Goal: Register for event/course

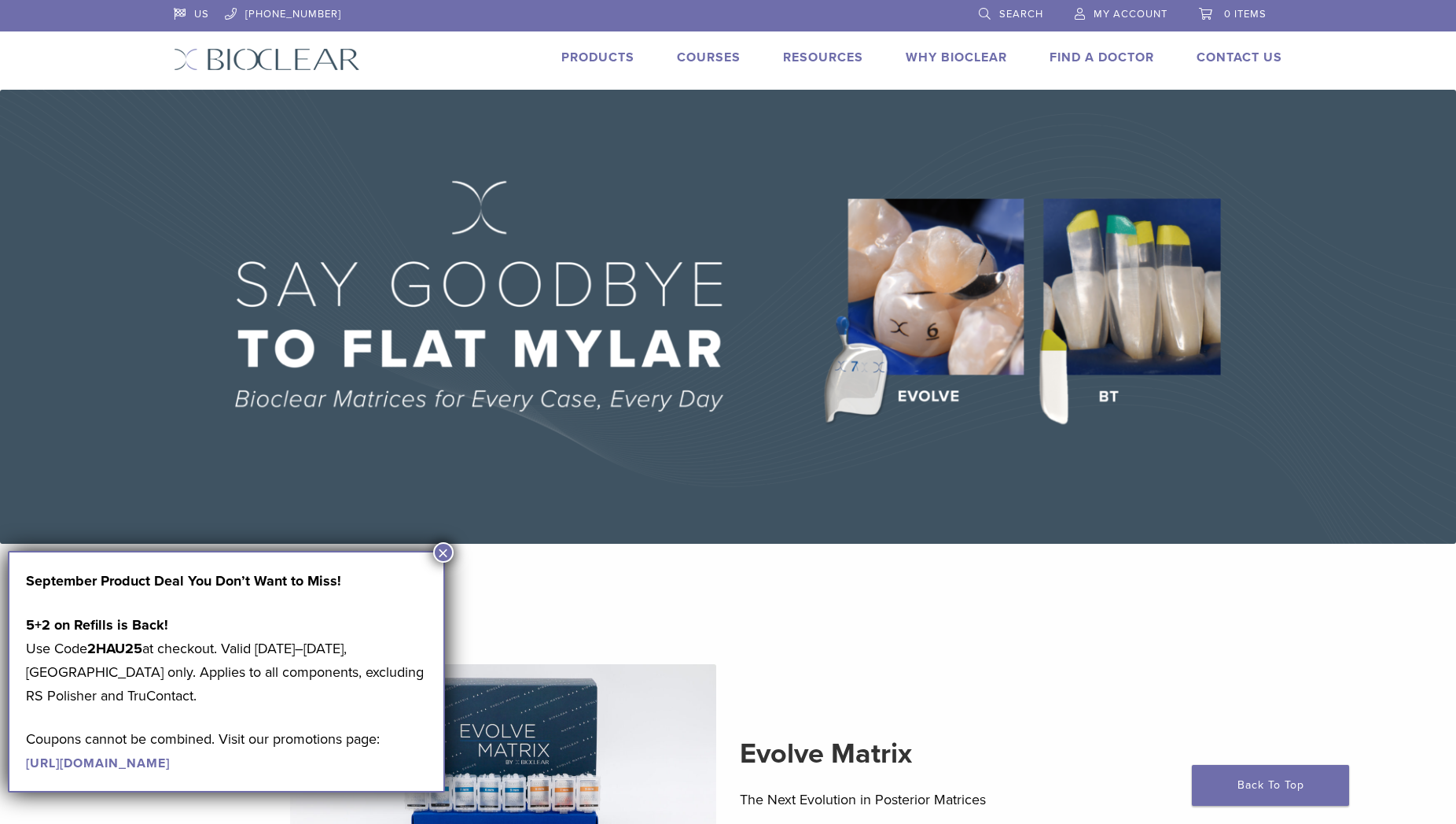
click at [699, 52] on link "Courses" at bounding box center [708, 57] width 64 height 16
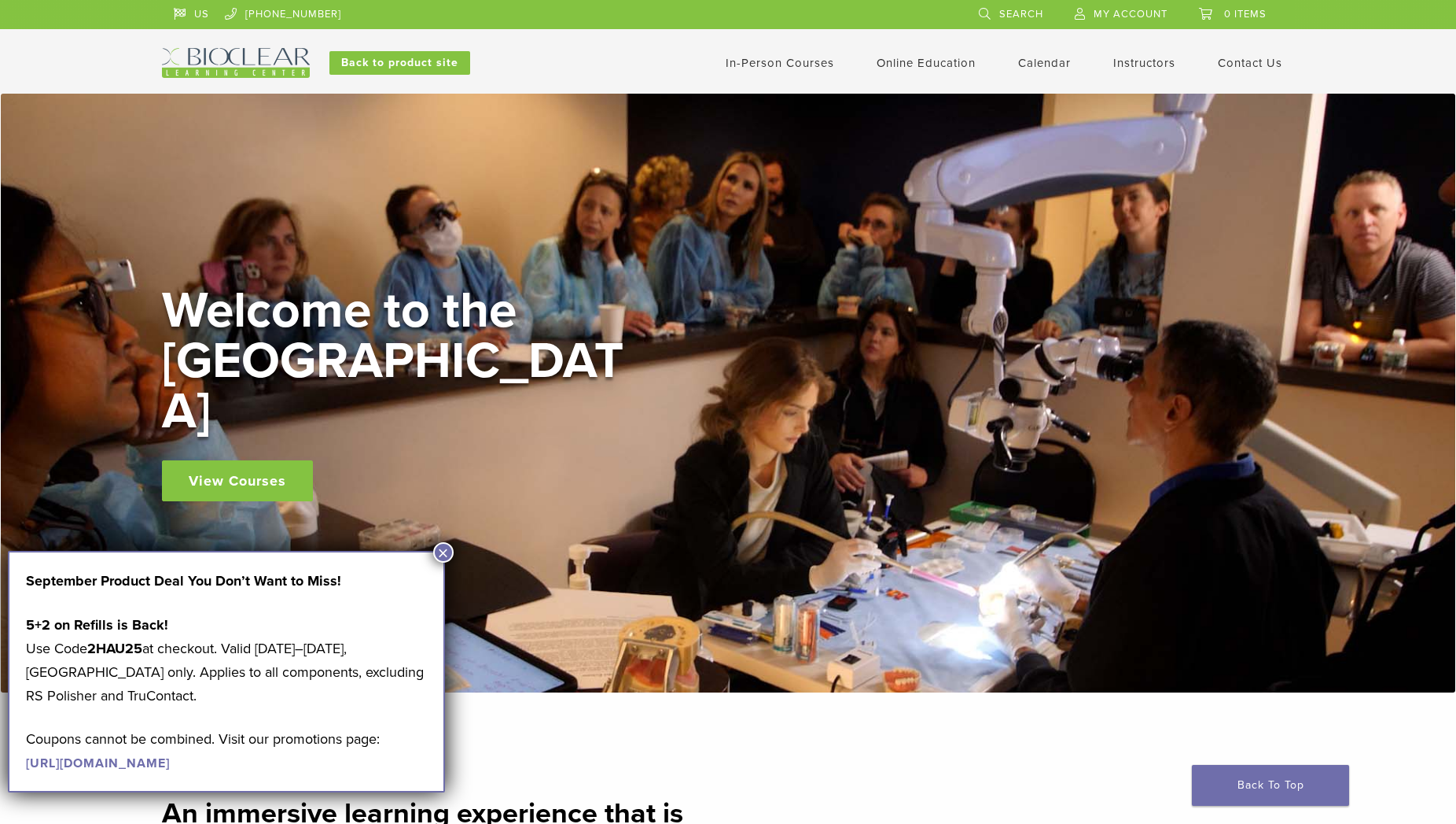
click at [264, 460] on link "View Courses" at bounding box center [236, 481] width 151 height 41
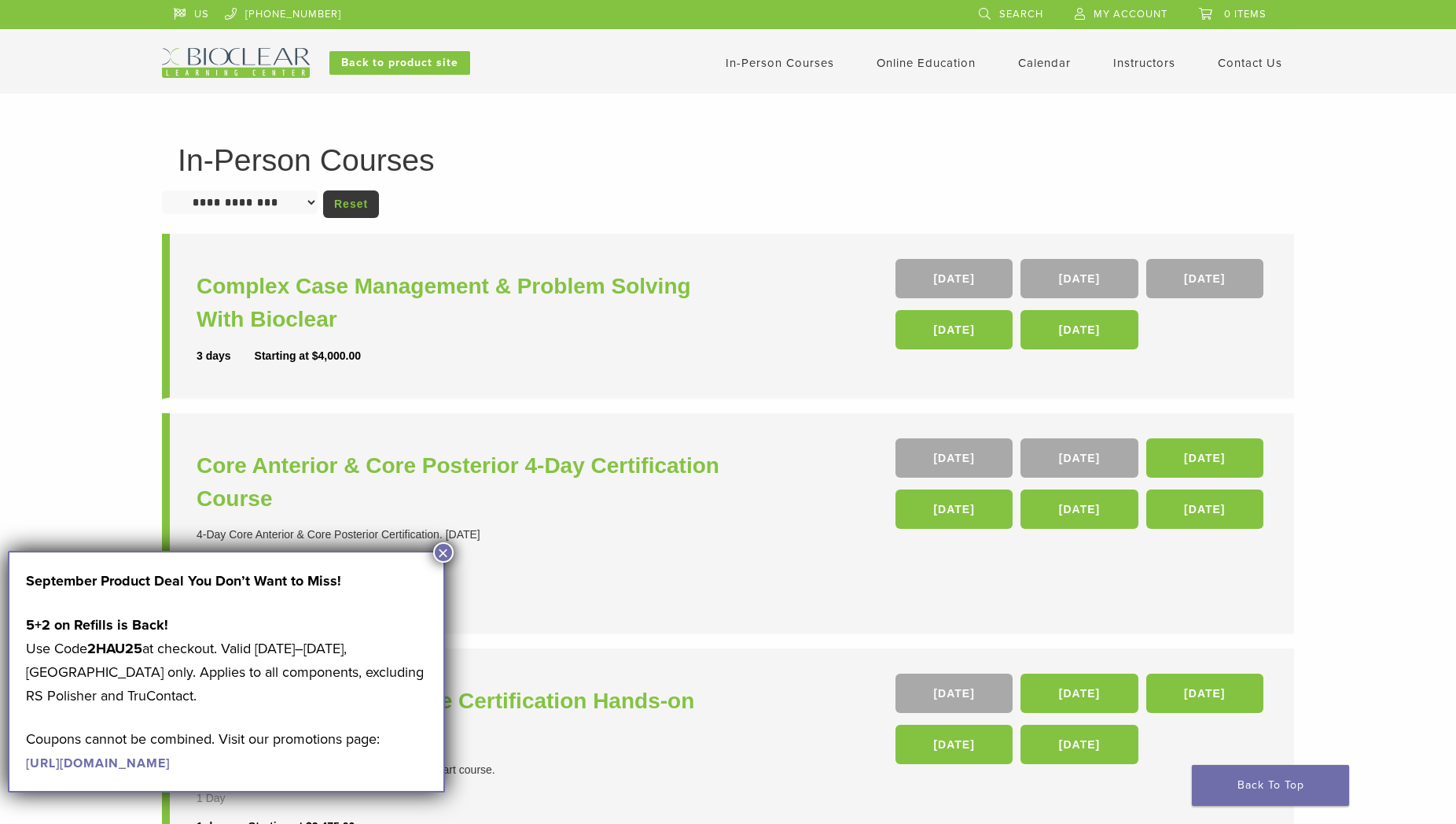
click at [442, 552] on button "×" at bounding box center [443, 552] width 21 height 21
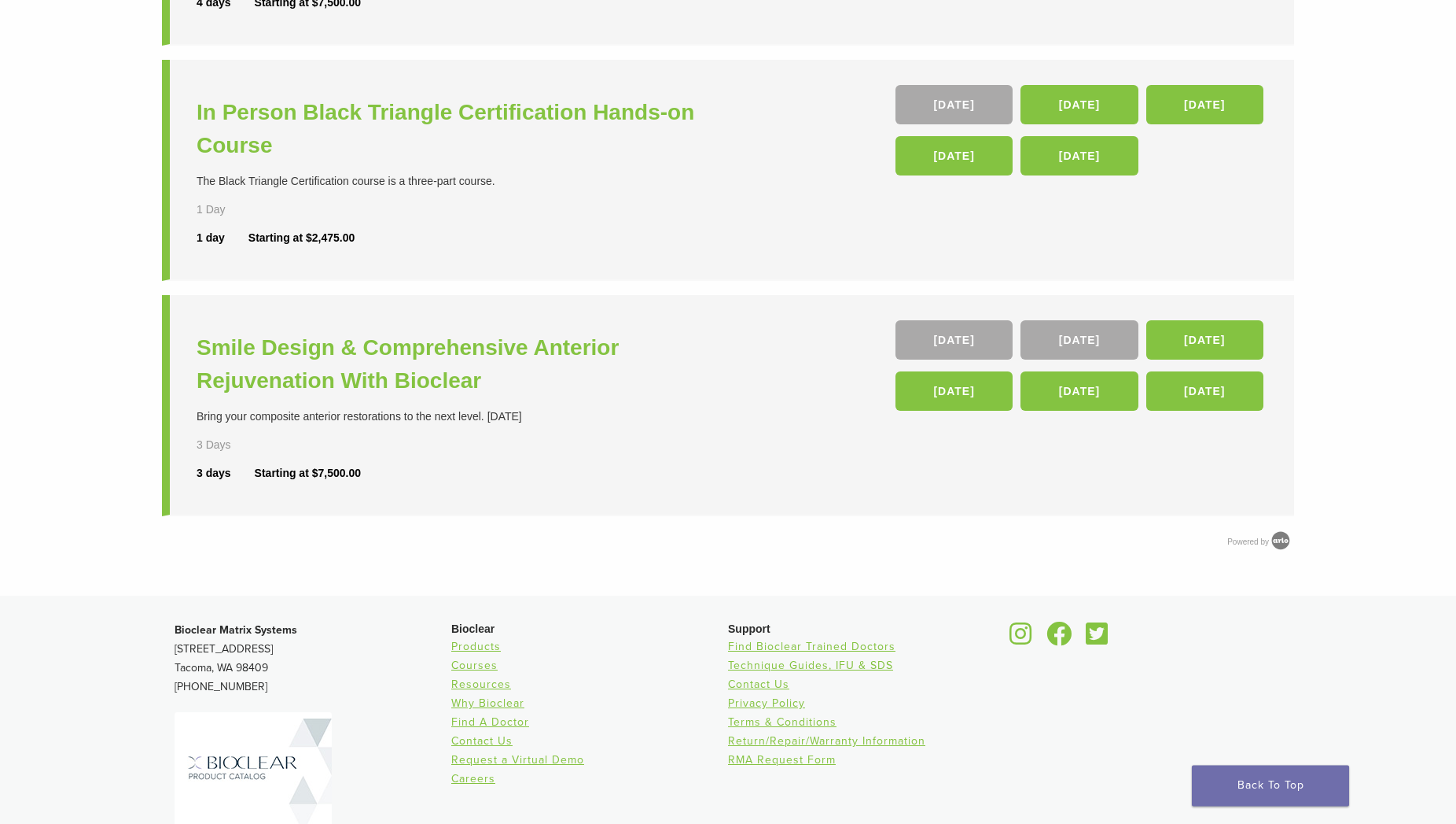
scroll to position [562, 0]
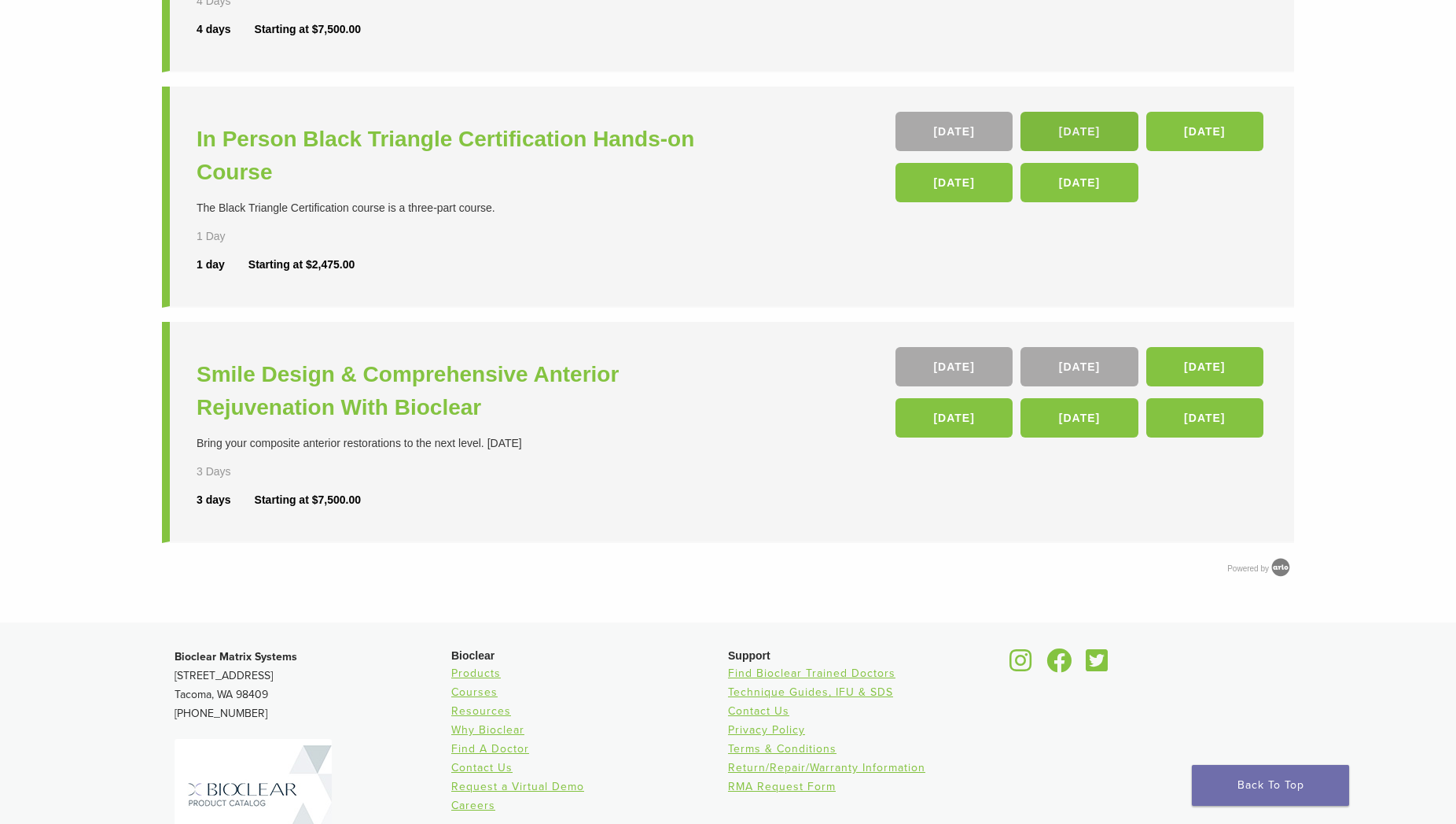
click at [1099, 138] on link "[DATE]" at bounding box center [1079, 131] width 117 height 39
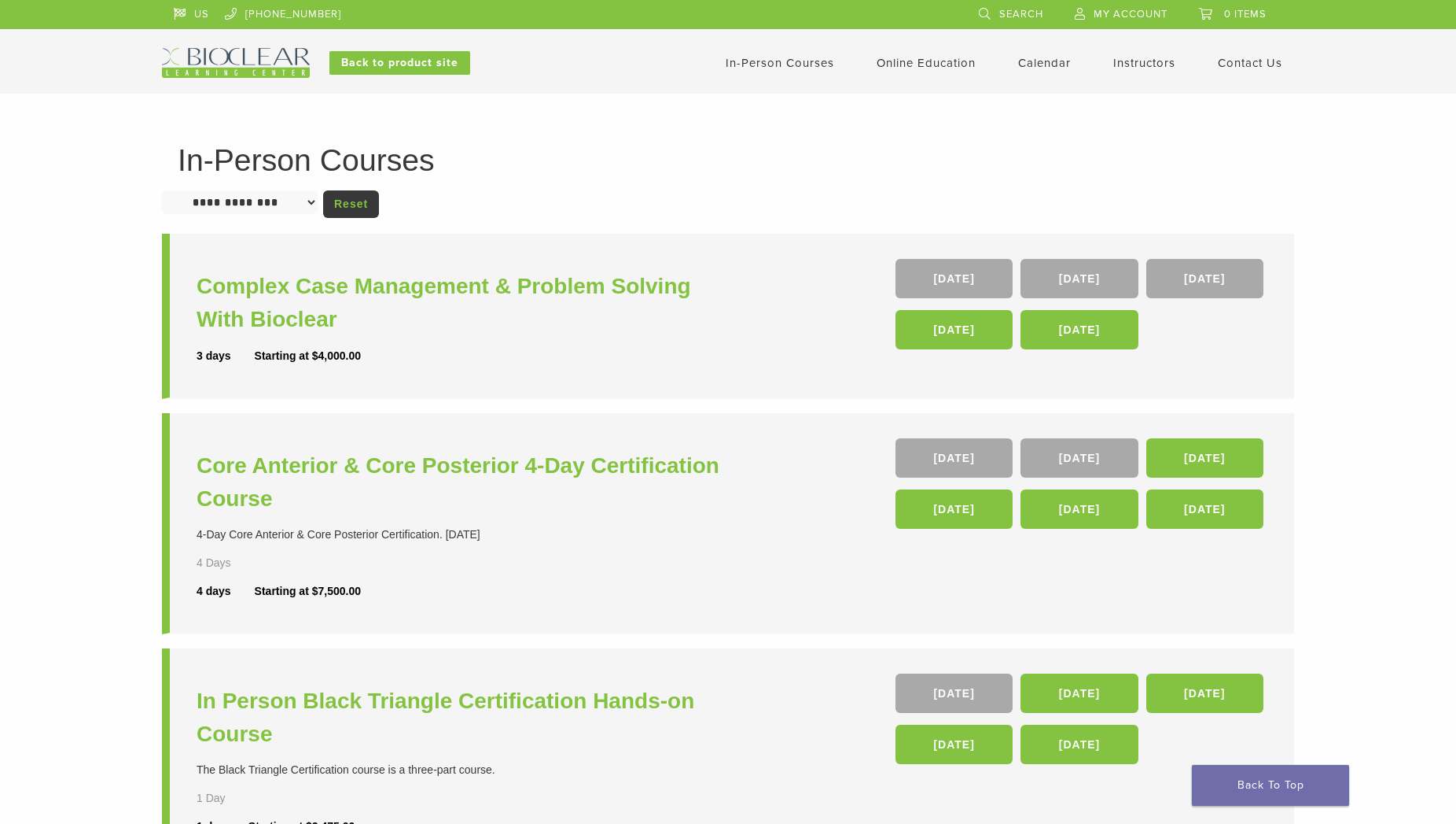
scroll to position [562, 0]
